Goal: Information Seeking & Learning: Learn about a topic

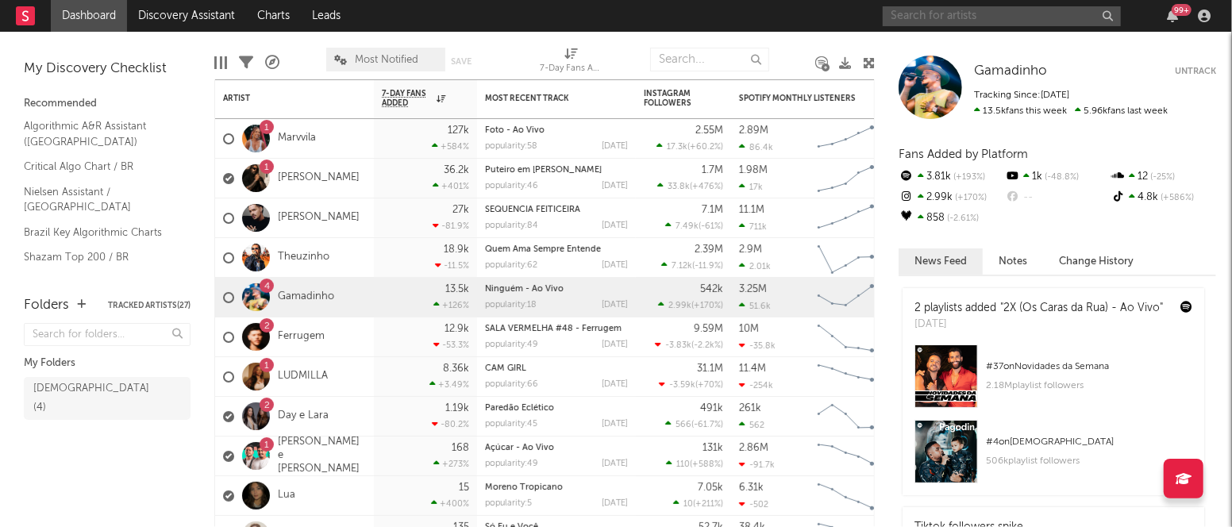
click at [906, 15] on input "text" at bounding box center [1002, 16] width 238 height 20
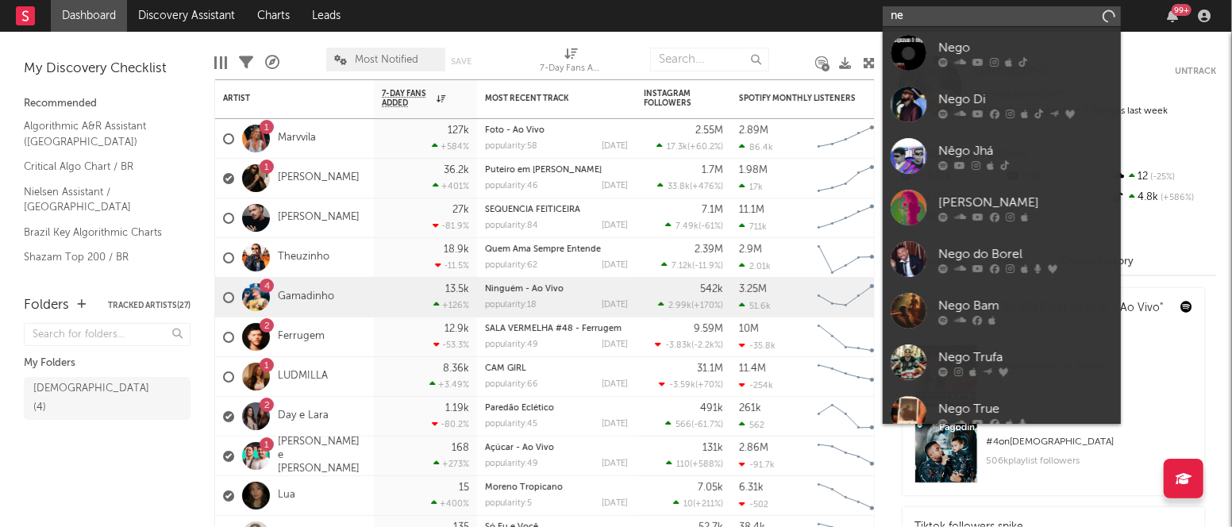
type input "n"
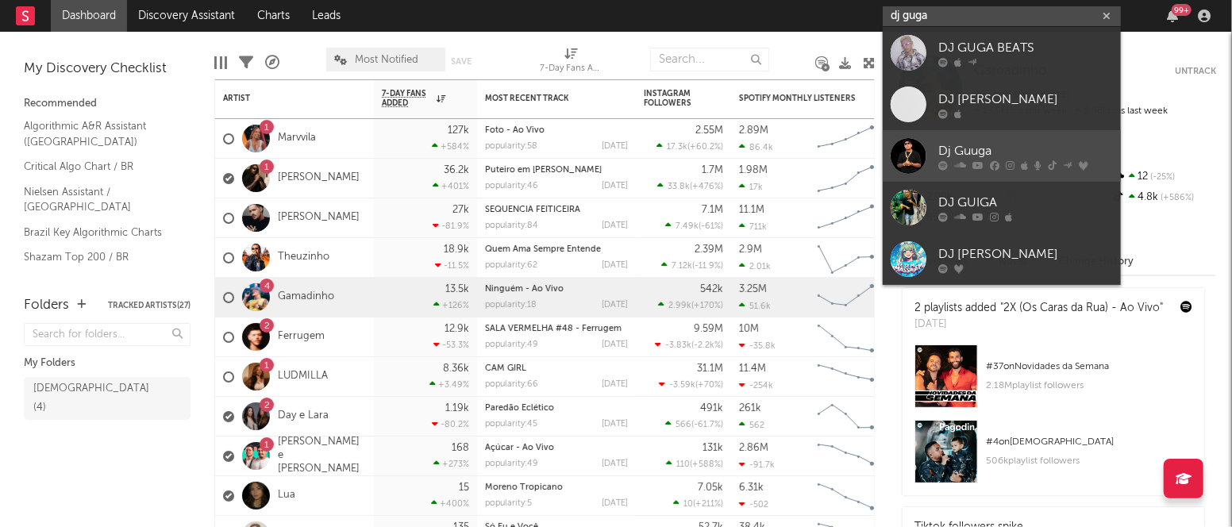
type input "dj guga"
click at [965, 147] on div "Dj Guuga" at bounding box center [1025, 150] width 175 height 19
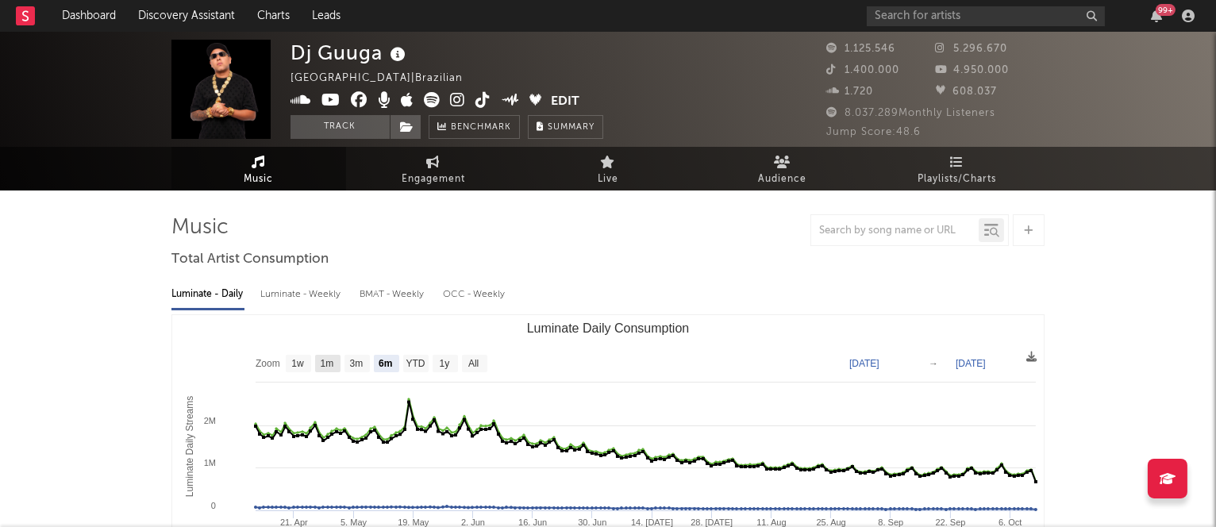
click at [326, 364] on text "1m" at bounding box center [327, 364] width 13 height 11
select select "1m"
type input "[DATE]"
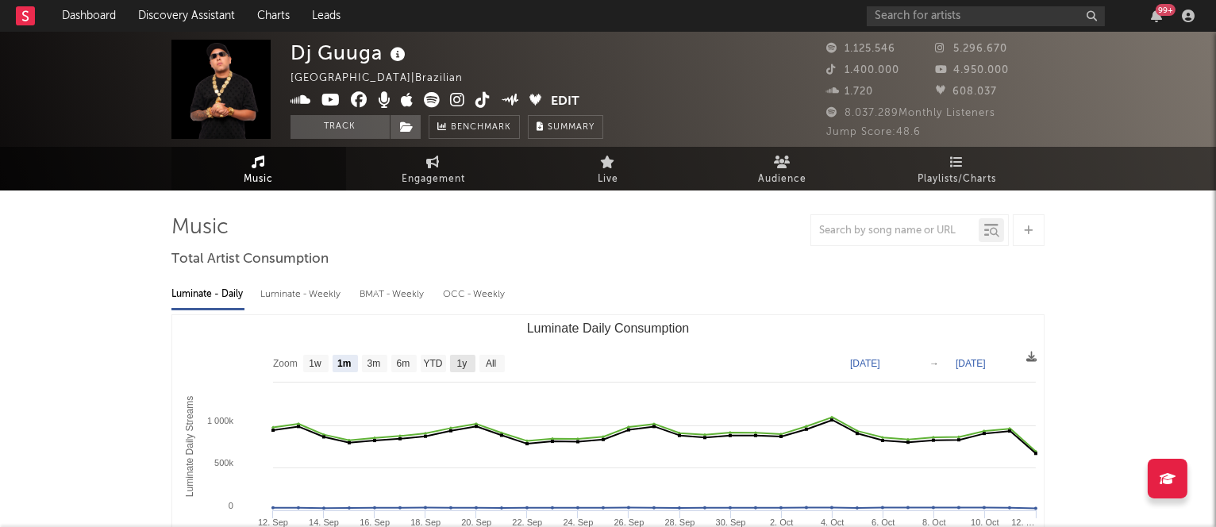
click at [457, 366] on text "1y" at bounding box center [462, 364] width 10 height 11
select select "1y"
type input "[DATE]"
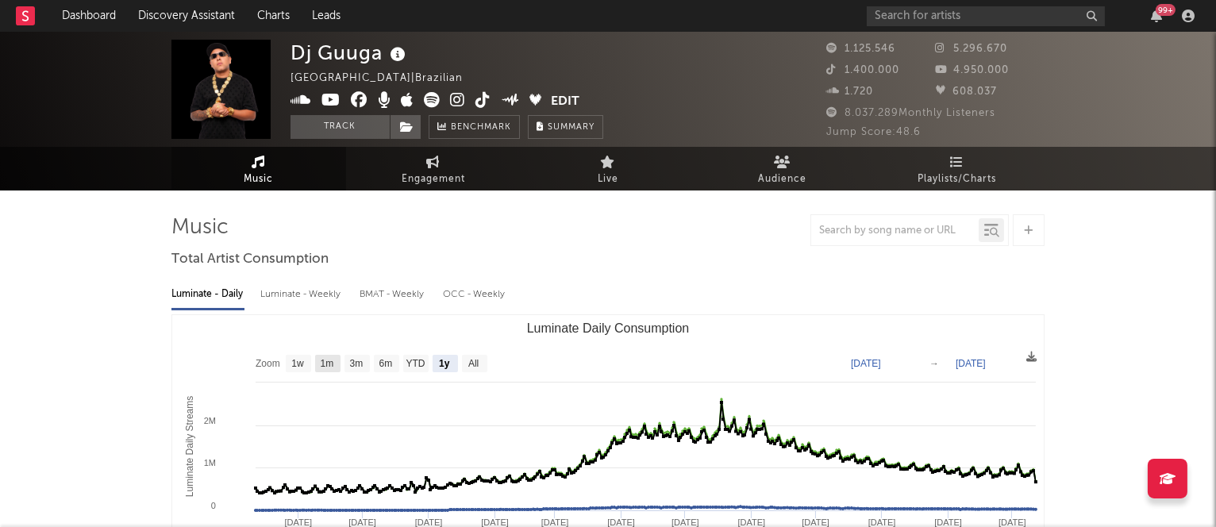
click at [325, 360] on text "1m" at bounding box center [327, 364] width 13 height 11
select select "1m"
type input "[DATE]"
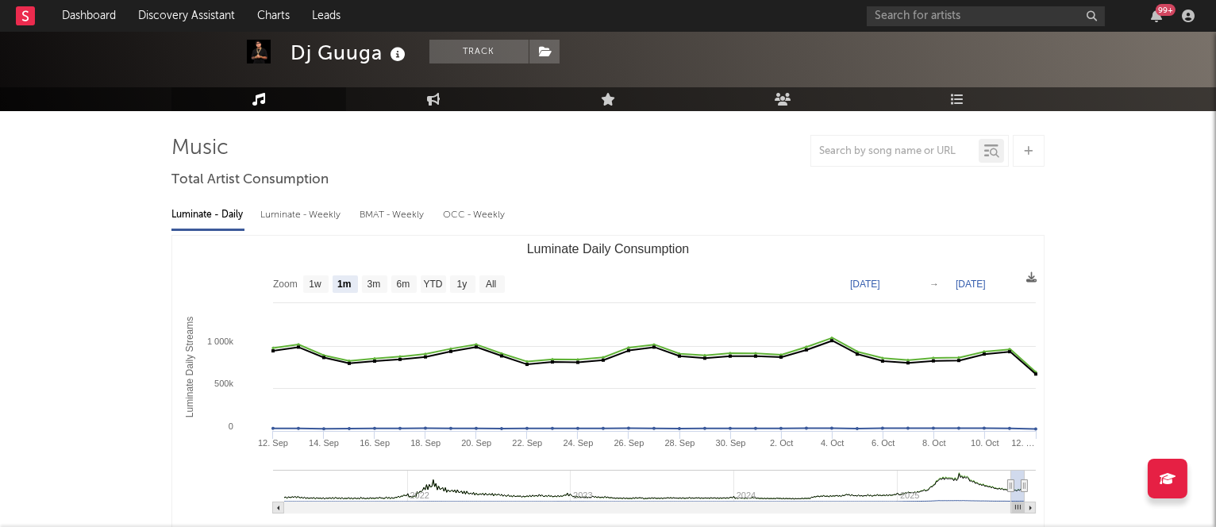
scroll to position [75, 0]
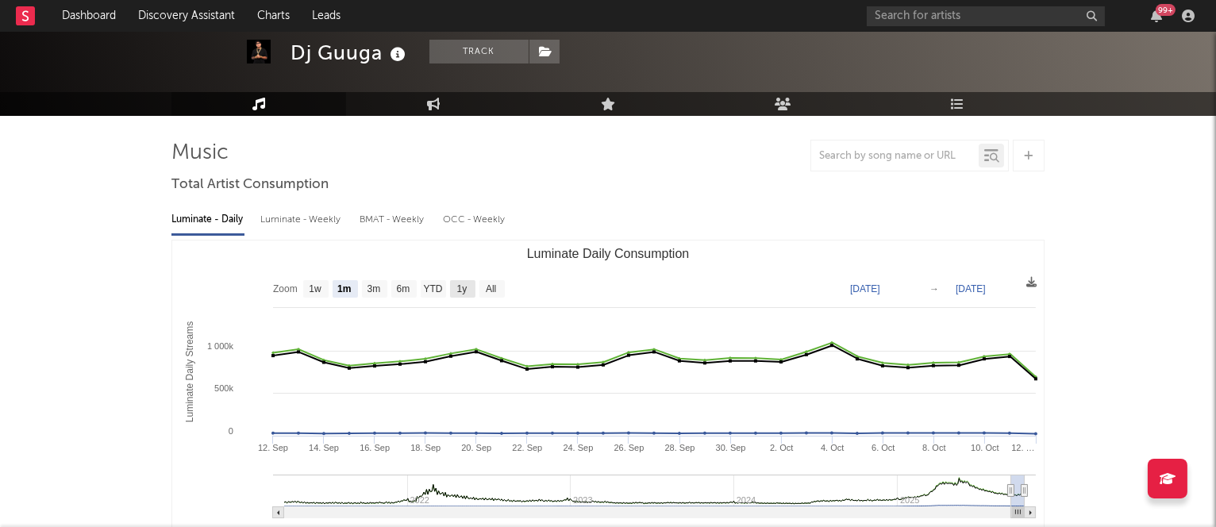
click at [461, 287] on text "1y" at bounding box center [462, 289] width 10 height 11
select select "1y"
type input "[DATE]"
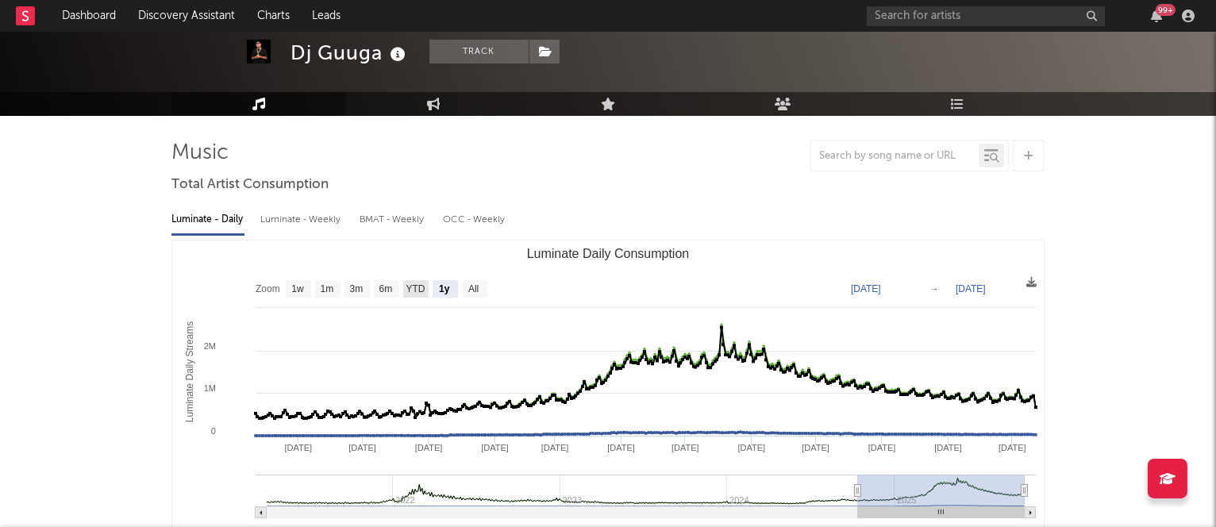
click at [414, 286] on text "YTD" at bounding box center [415, 289] width 19 height 11
select select "YTD"
type input "[DATE]"
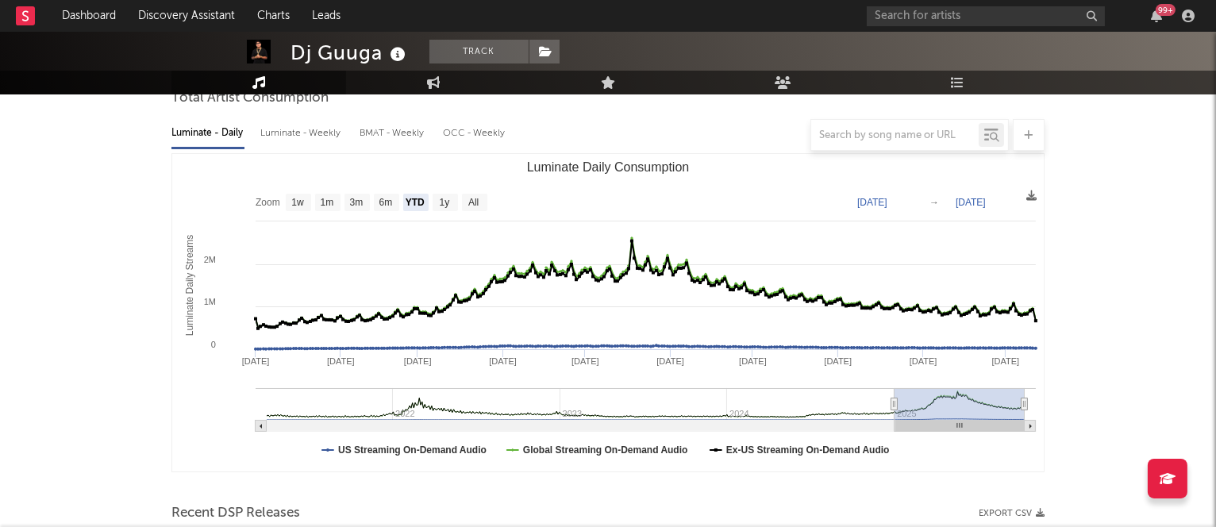
scroll to position [160, 0]
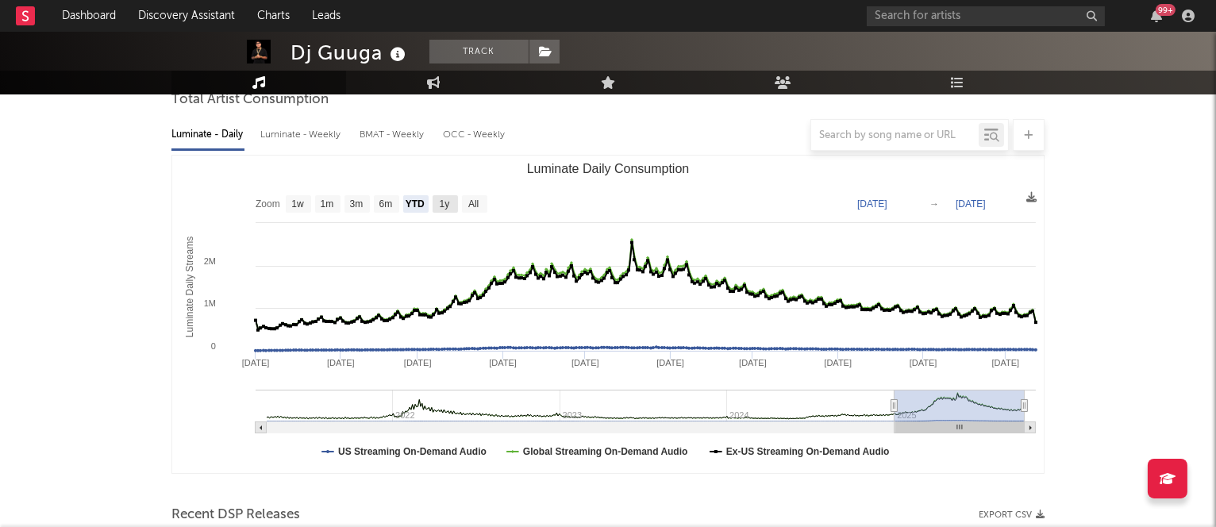
click at [445, 203] on text "1y" at bounding box center [445, 204] width 10 height 11
select select "1y"
type input "[DATE]"
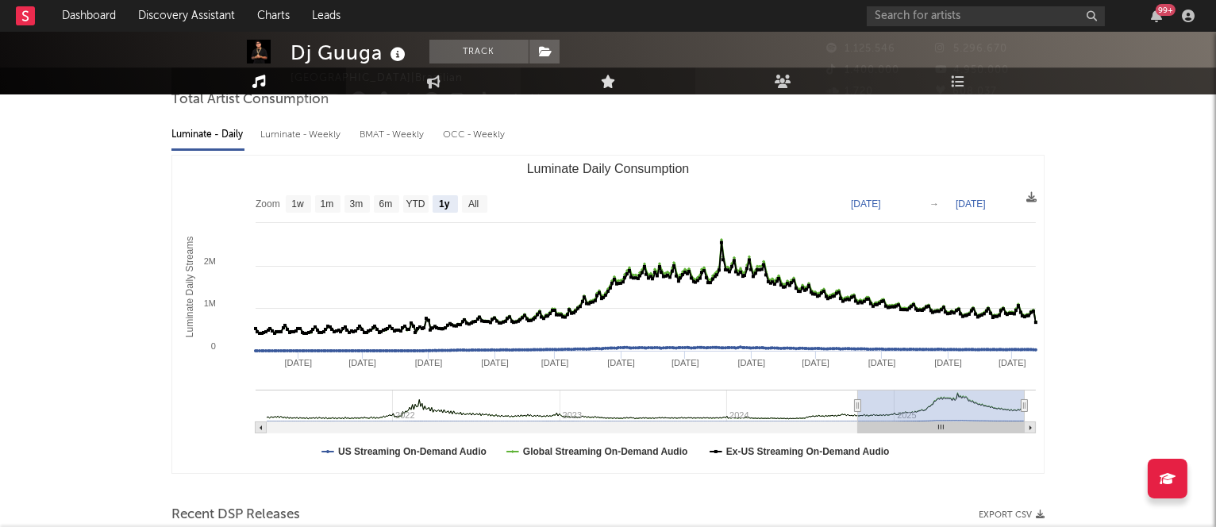
scroll to position [0, 0]
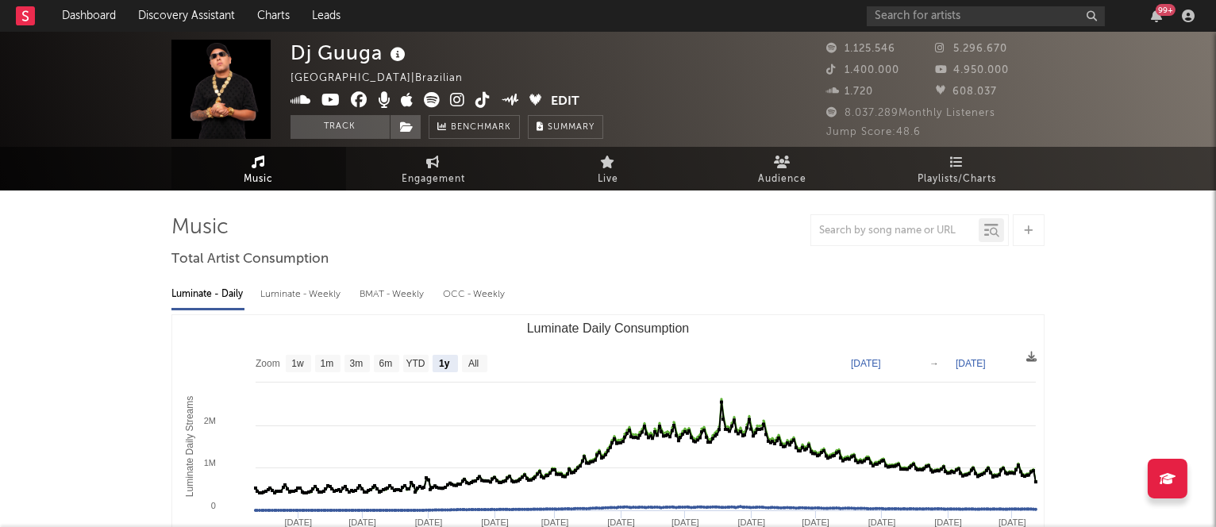
click at [908, 13] on input "text" at bounding box center [986, 16] width 238 height 20
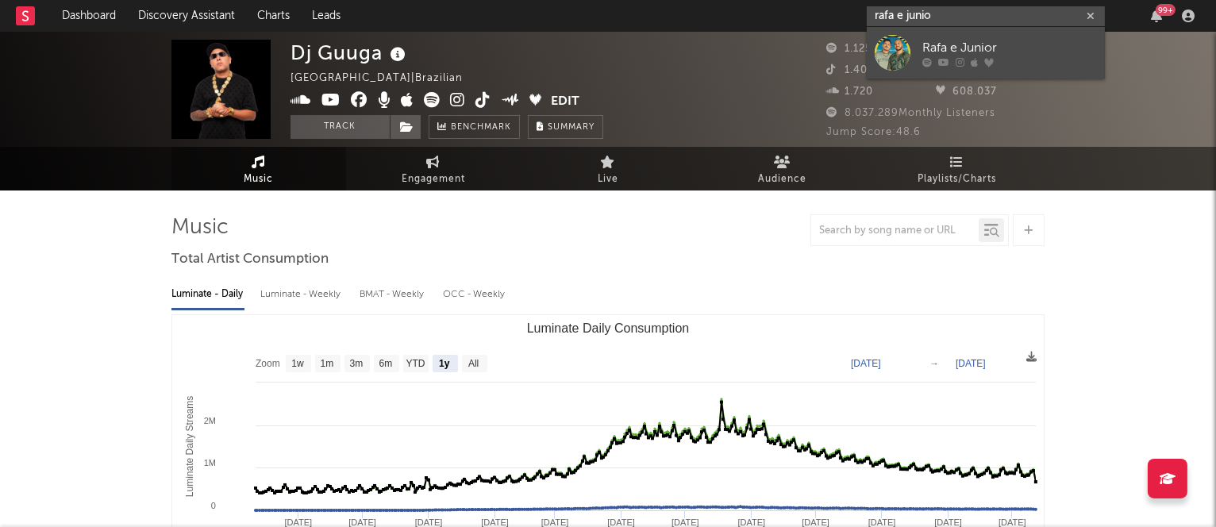
type input "rafa e junio"
click at [932, 44] on div "Rafa e Junior" at bounding box center [1009, 47] width 175 height 19
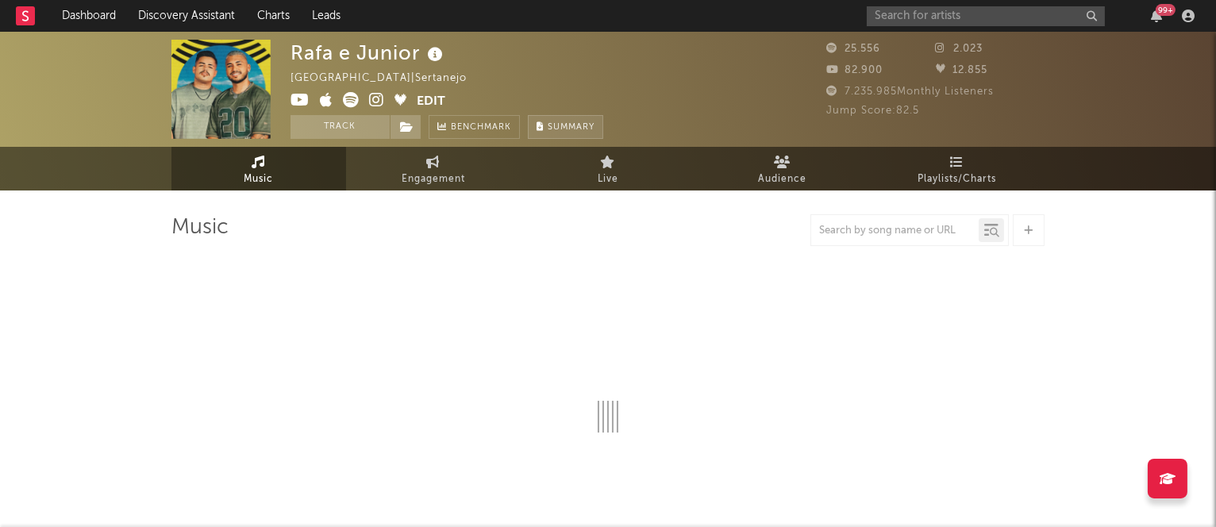
select select "6m"
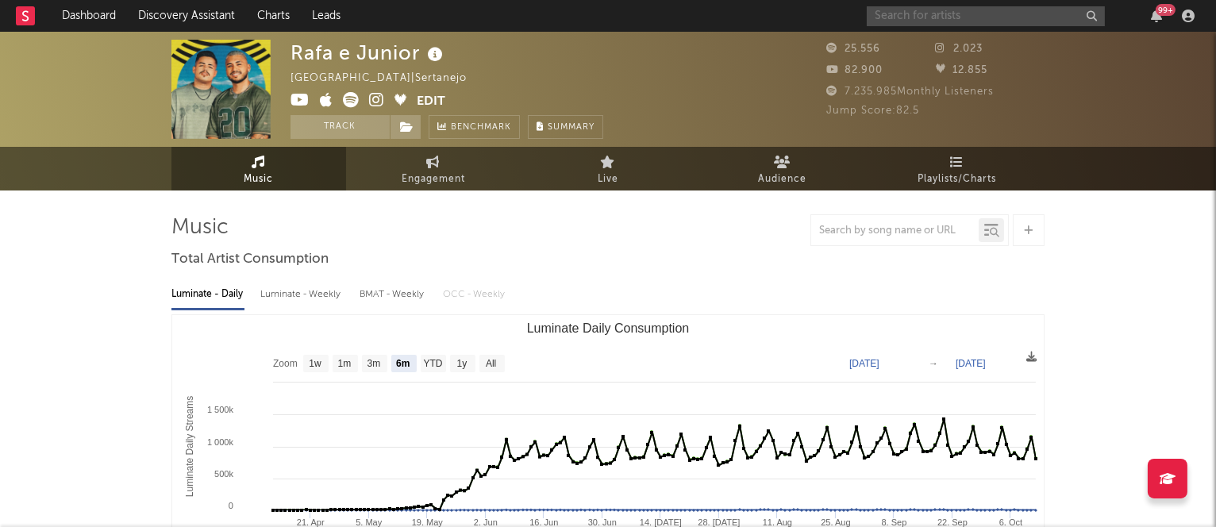
click at [945, 14] on input "text" at bounding box center [986, 16] width 238 height 20
